Goal: Task Accomplishment & Management: Complete application form

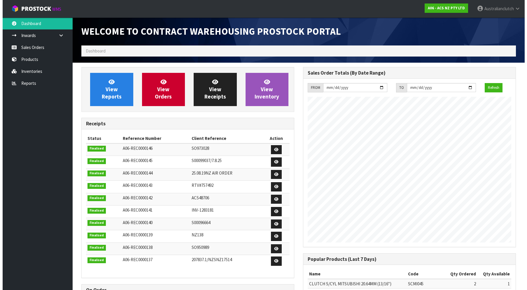
scroll to position [324, 222]
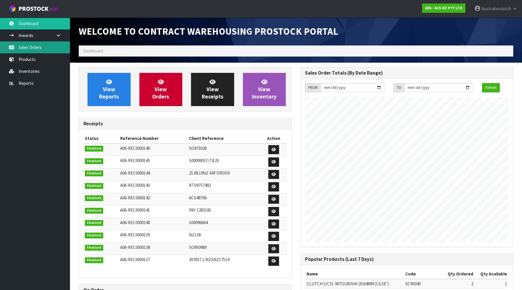
click at [36, 51] on link "Sales Orders" at bounding box center [35, 47] width 70 height 12
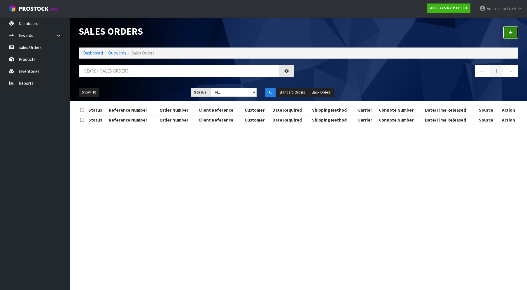
click at [514, 28] on link at bounding box center [511, 32] width 15 height 13
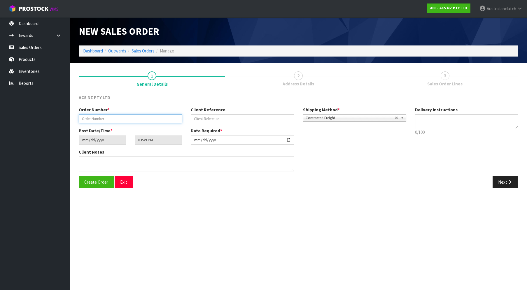
click at [121, 118] on input "text" at bounding box center [130, 118] width 103 height 9
paste input "208360.1"
type input "208360.1"
click at [212, 114] on div "Client Reference" at bounding box center [243, 115] width 112 height 17
click at [229, 124] on div "Order Number * 208360.1 Client Reference Shipping Method * Pickup Contracted Fr…" at bounding box center [242, 117] width 337 height 21
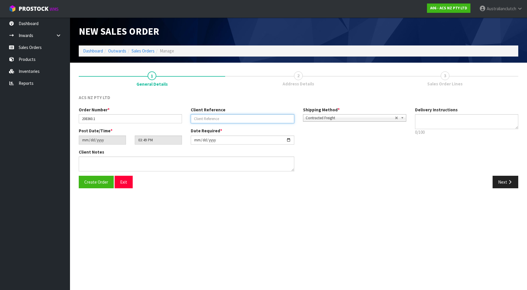
click at [226, 121] on input "text" at bounding box center [242, 118] width 103 height 9
paste input "4706272530"
type input "4706272530"
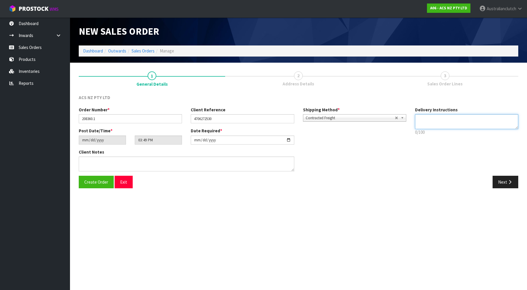
click at [461, 128] on textarea at bounding box center [466, 121] width 103 height 15
type textarea "PLEASE SEND VIA NZC"
click at [505, 178] on button "Next" at bounding box center [506, 182] width 26 height 13
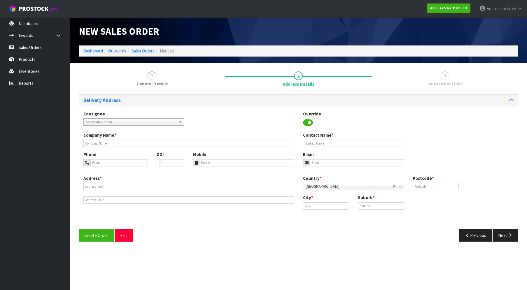
click at [107, 120] on span "Select an Option" at bounding box center [131, 122] width 90 height 7
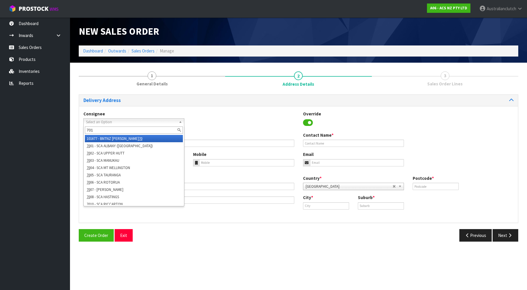
type input "7014"
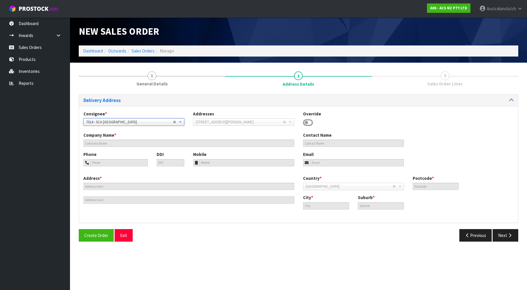
type input "SCA [GEOGRAPHIC_DATA]"
type input "06 7583882"
type input "[EMAIL_ADDRESS][DOMAIN_NAME]"
type input "[STREET_ADDRESS][PERSON_NAME]"
type input "4312"
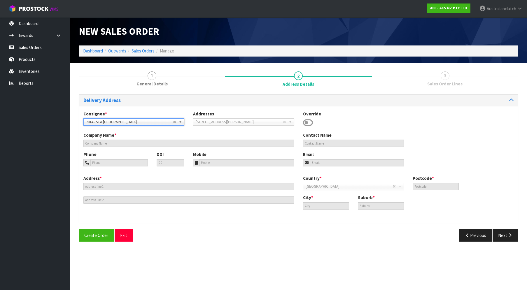
type input "[GEOGRAPHIC_DATA]"
click at [503, 232] on button "Next" at bounding box center [506, 235] width 26 height 13
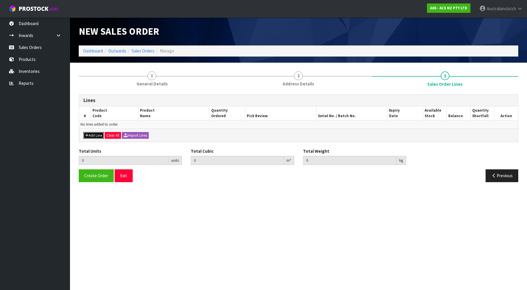
click at [102, 133] on button "Add Line" at bounding box center [93, 135] width 20 height 7
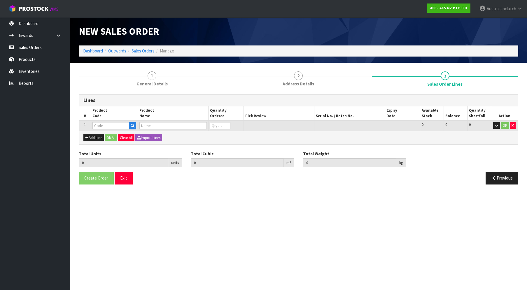
click at [114, 122] on td at bounding box center [114, 126] width 47 height 11
click at [112, 125] on input "text" at bounding box center [111, 125] width 37 height 7
paste input "ATFKTY25-10"
type input "ATFKTY25-10"
type input "0.000000"
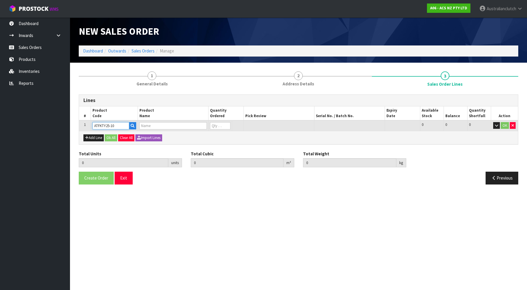
type input "0.000"
type input "C/FORK KIT TOYOTA"
type input "0"
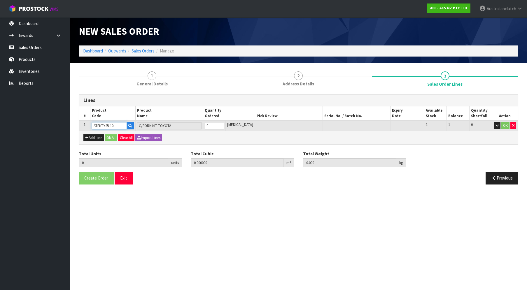
type input "ATFKTY25-10"
click at [224, 123] on input "0" at bounding box center [214, 125] width 19 height 7
type input "1"
type input "0.006348"
type input "1.03"
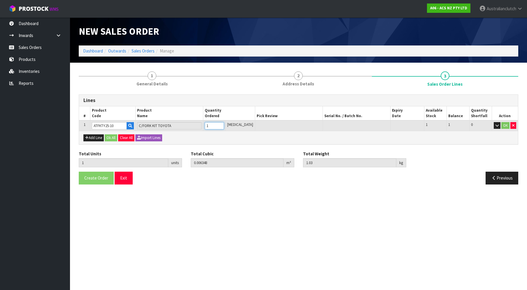
type input "1"
click at [224, 124] on input "1" at bounding box center [214, 125] width 19 height 7
click at [505, 127] on button "OK" at bounding box center [506, 125] width 8 height 7
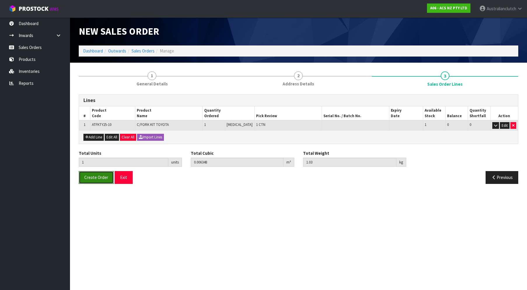
click at [102, 174] on button "Create Order" at bounding box center [96, 177] width 35 height 13
